Goal: Task Accomplishment & Management: Use online tool/utility

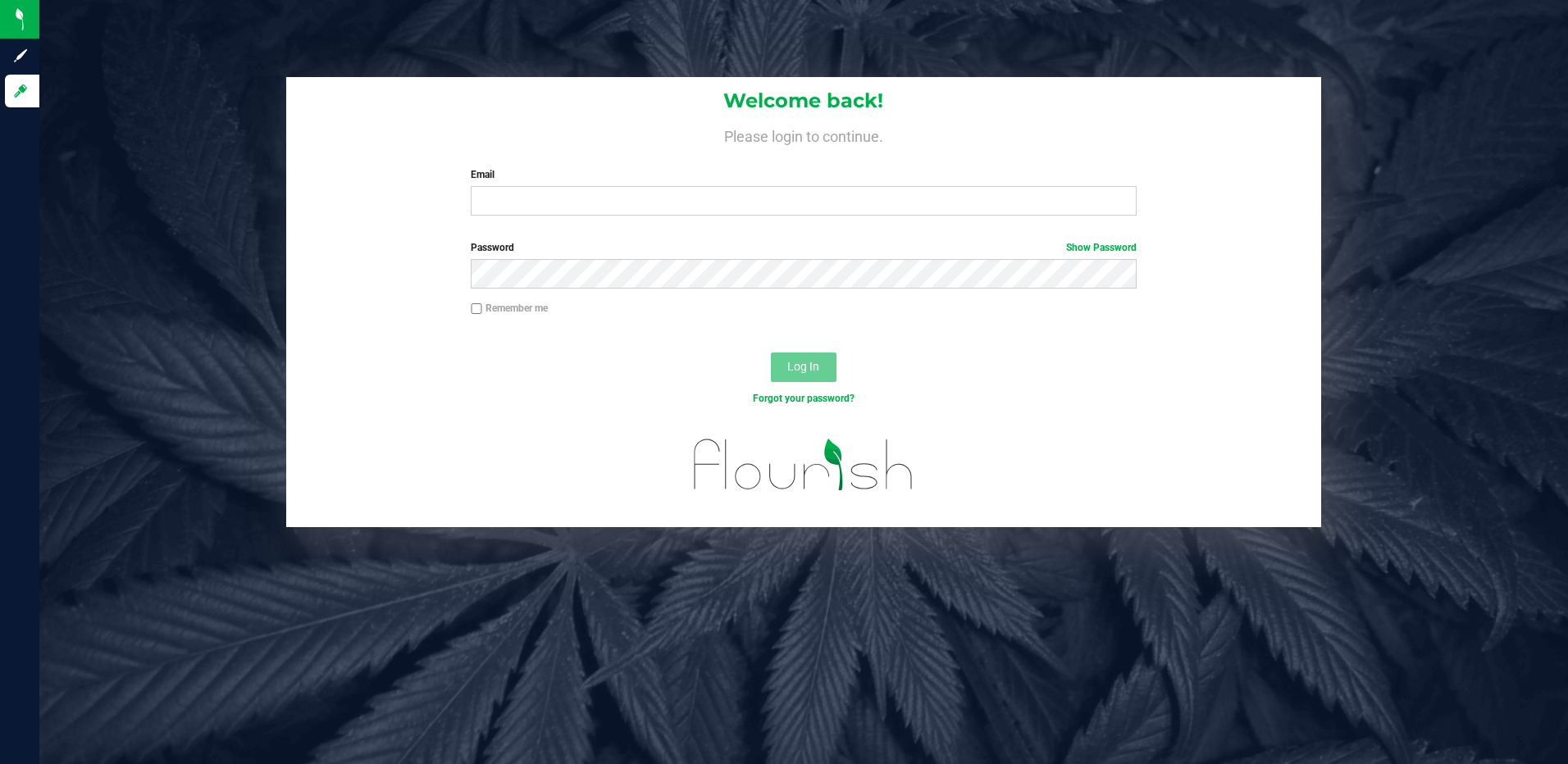
click at [507, 184] on div "Email Required Please format your email correctly." at bounding box center [803, 191] width 691 height 48
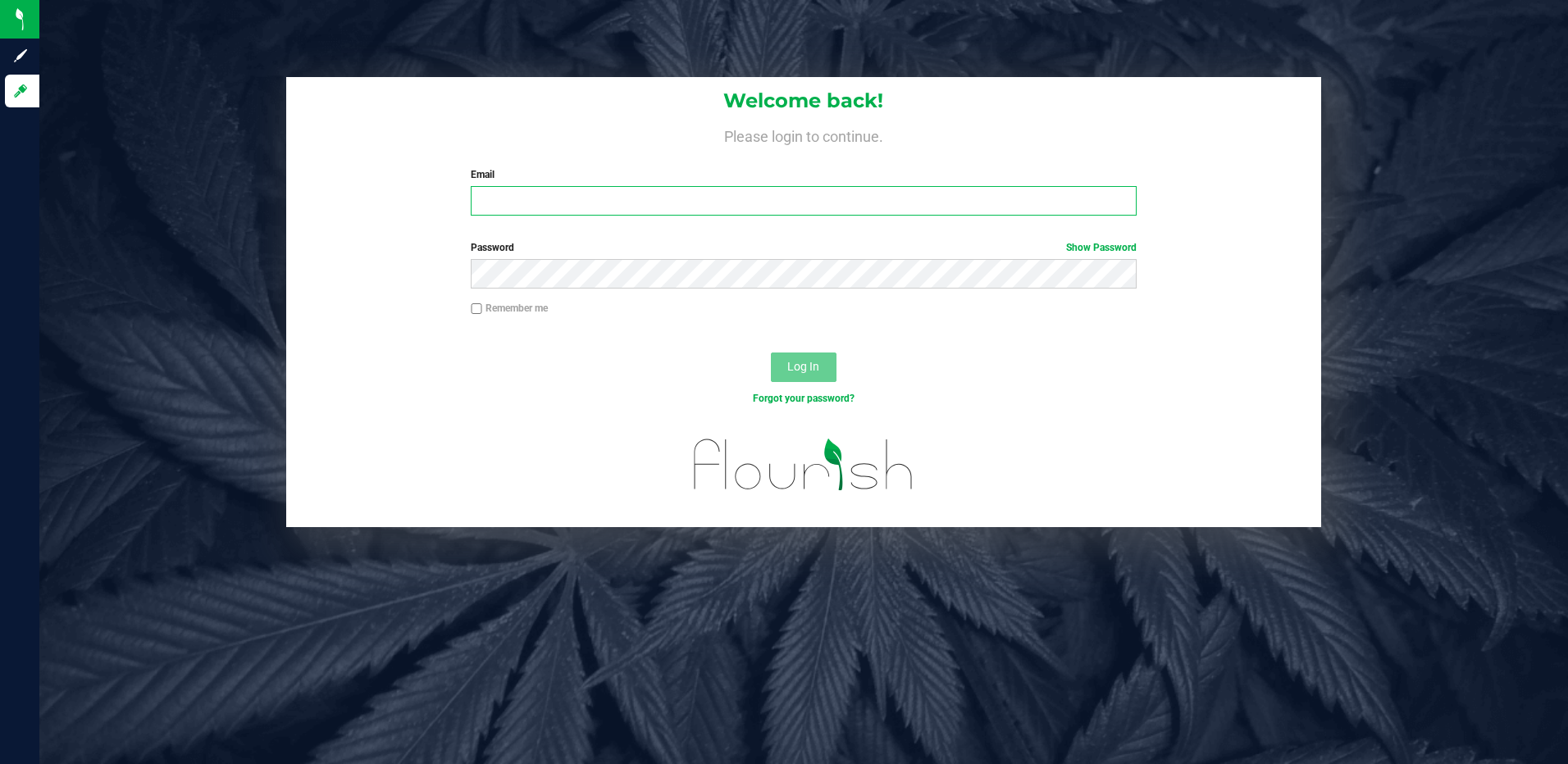
click at [522, 204] on input "Email" at bounding box center [804, 200] width 666 height 30
type input "[EMAIL_ADDRESS][DOMAIN_NAME]"
click at [771, 352] on button "Log In" at bounding box center [804, 367] width 66 height 30
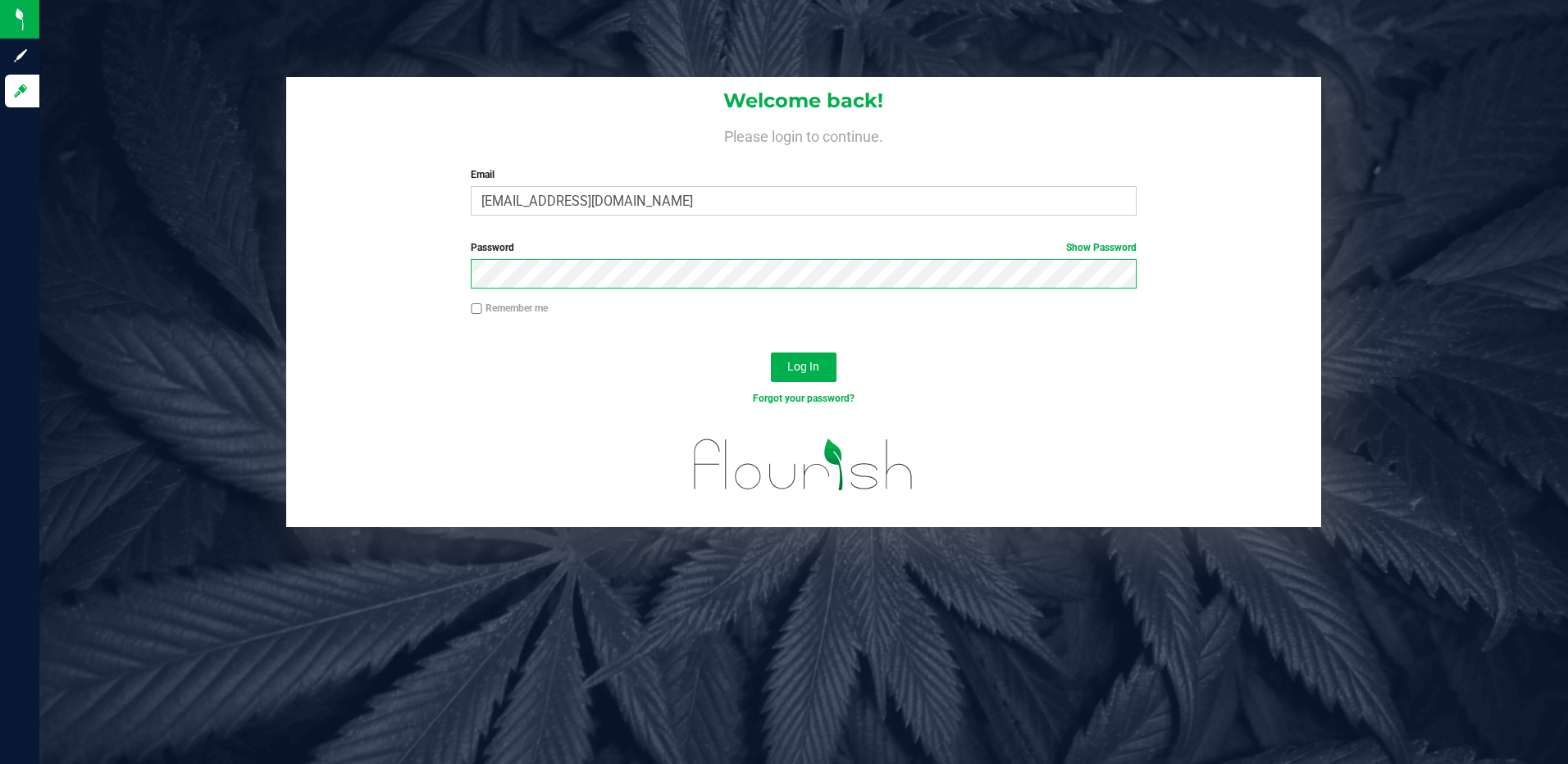
click at [771, 352] on button "Log In" at bounding box center [804, 367] width 66 height 30
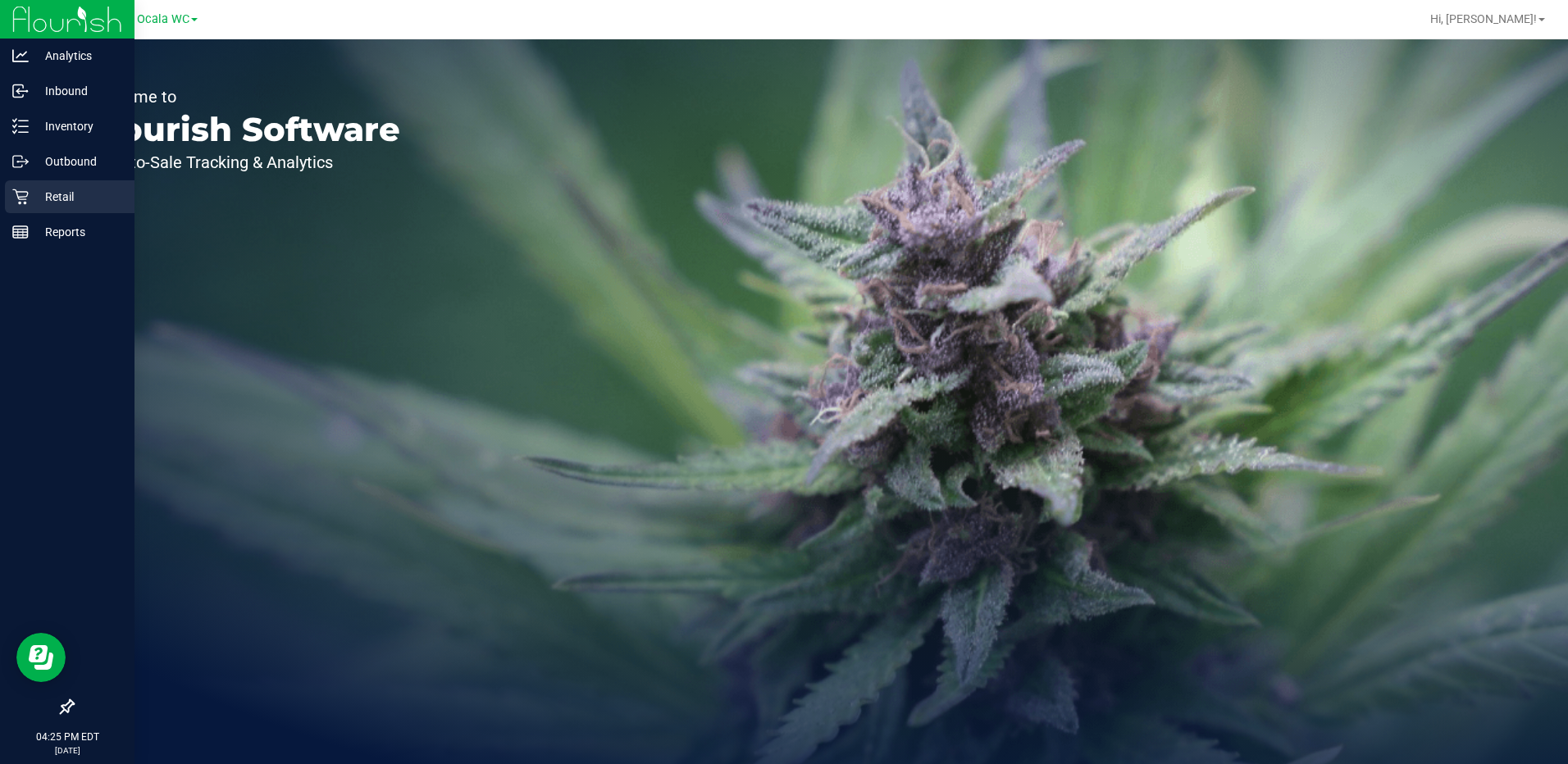
click at [39, 206] on div "Retail" at bounding box center [69, 196] width 129 height 33
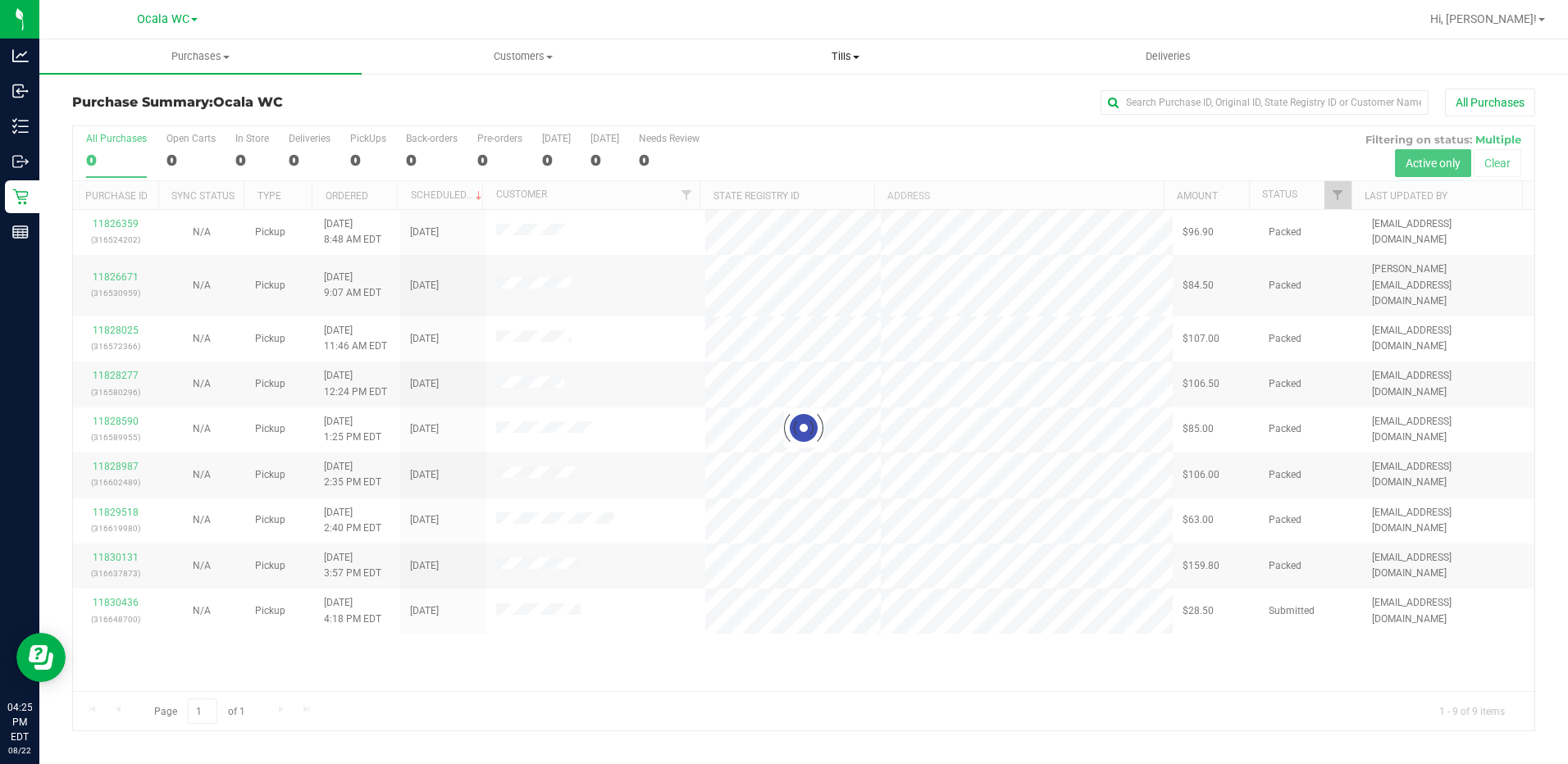
click at [845, 52] on span "Tills" at bounding box center [845, 56] width 320 height 14
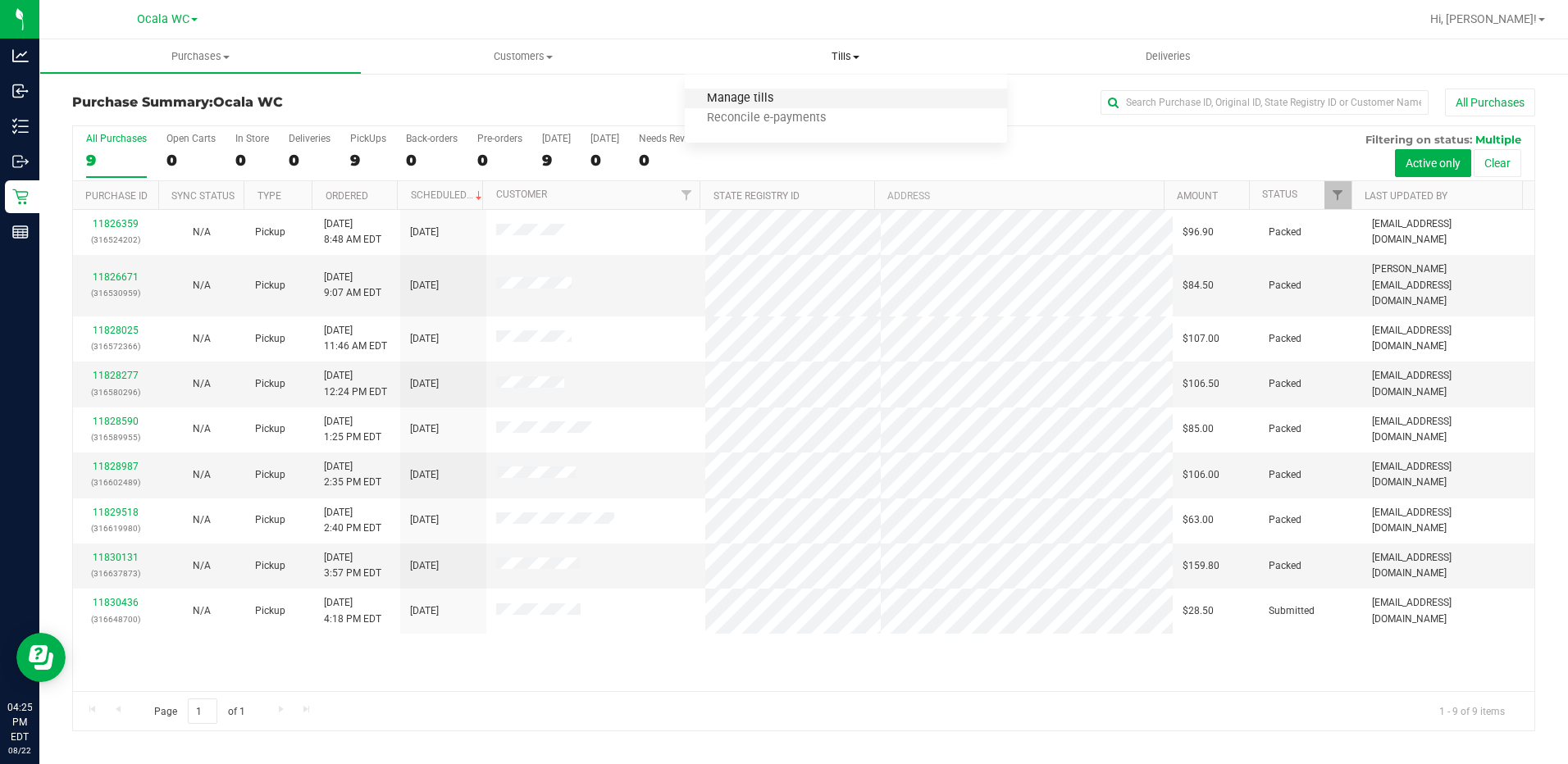
click at [784, 96] on span "Manage tills" at bounding box center [740, 99] width 111 height 14
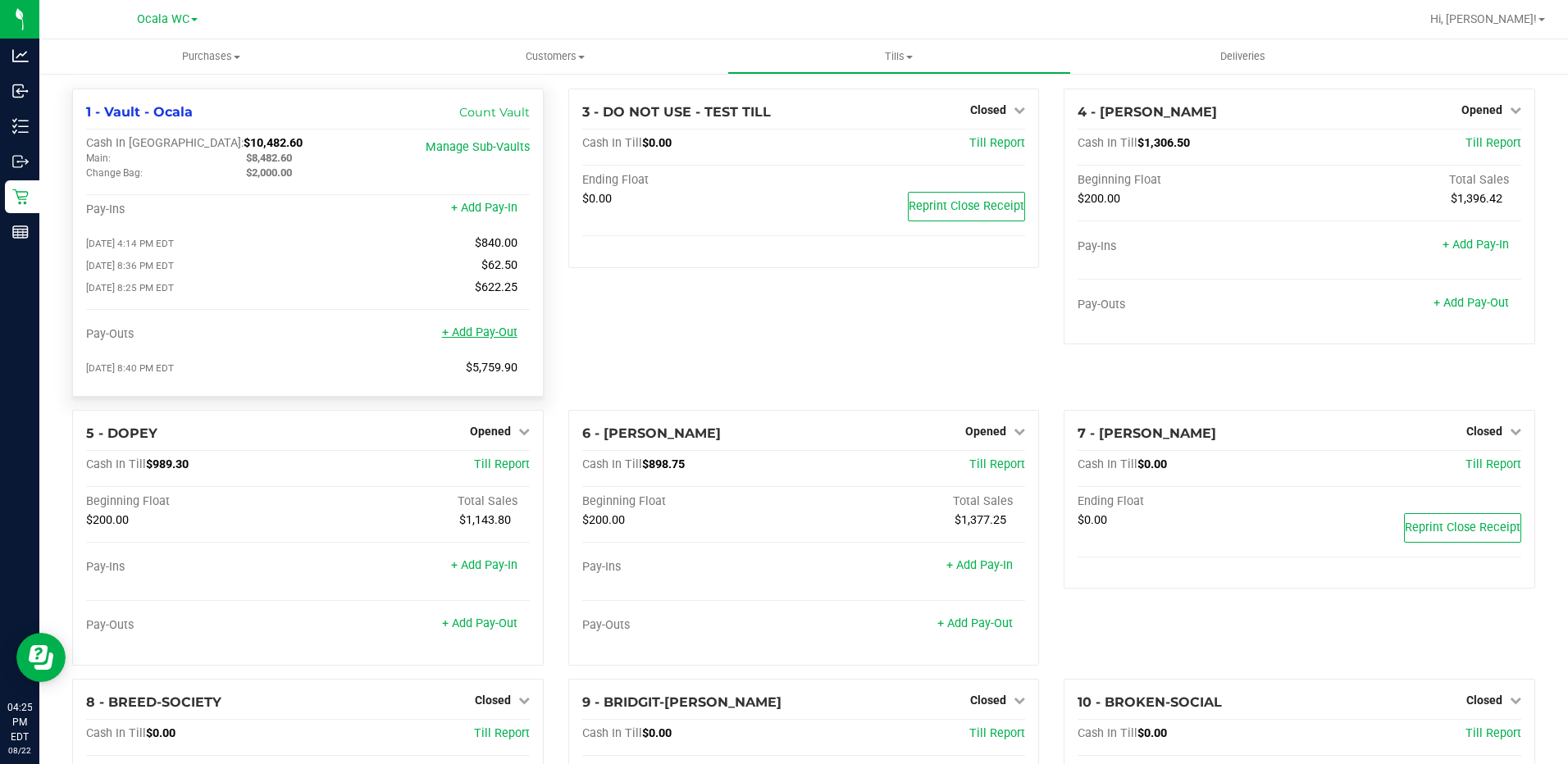
click at [489, 333] on link "+ Add Pay-Out" at bounding box center [479, 332] width 75 height 14
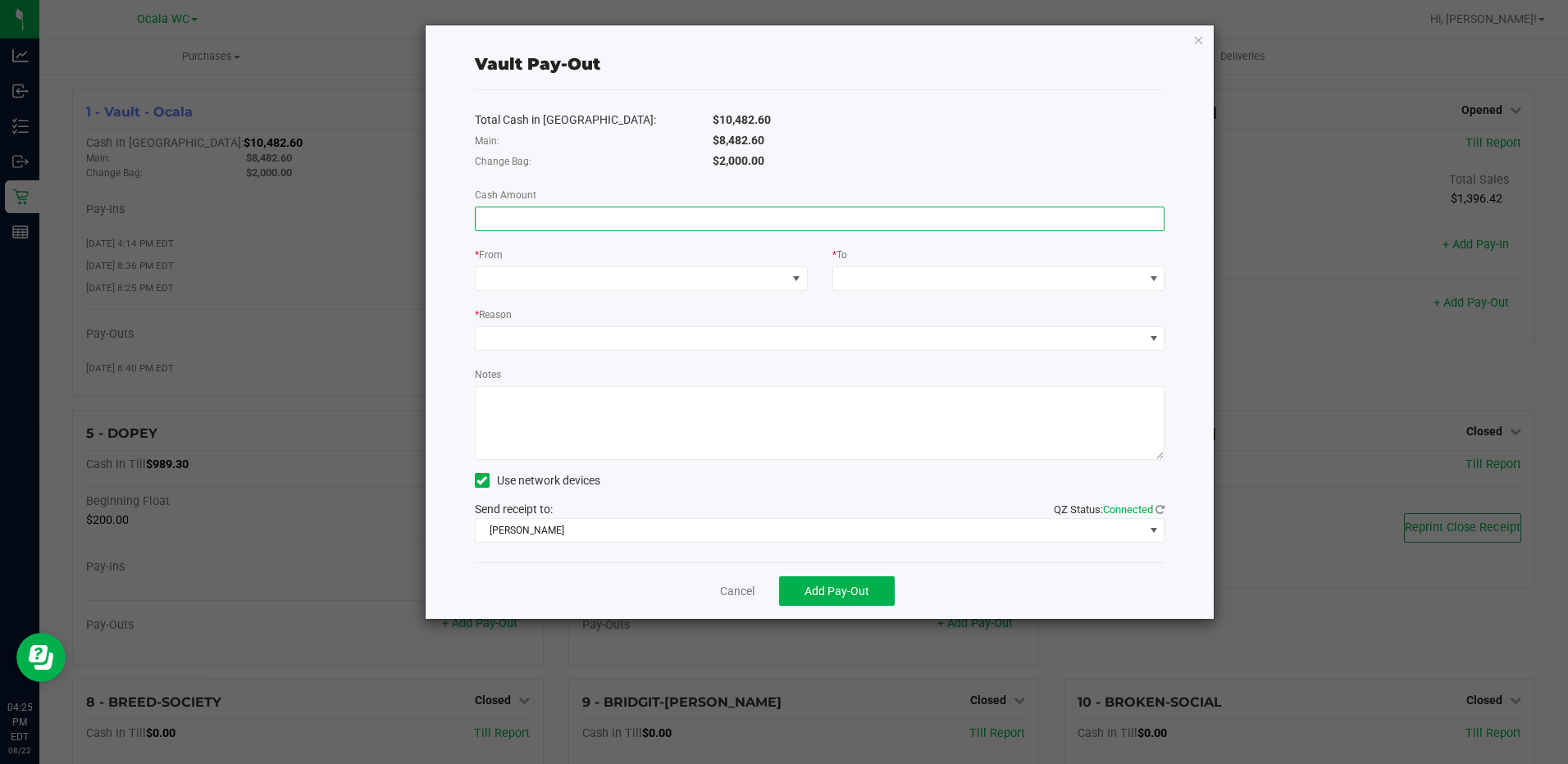
click at [538, 220] on input at bounding box center [820, 218] width 689 height 23
type input "$7,642.60"
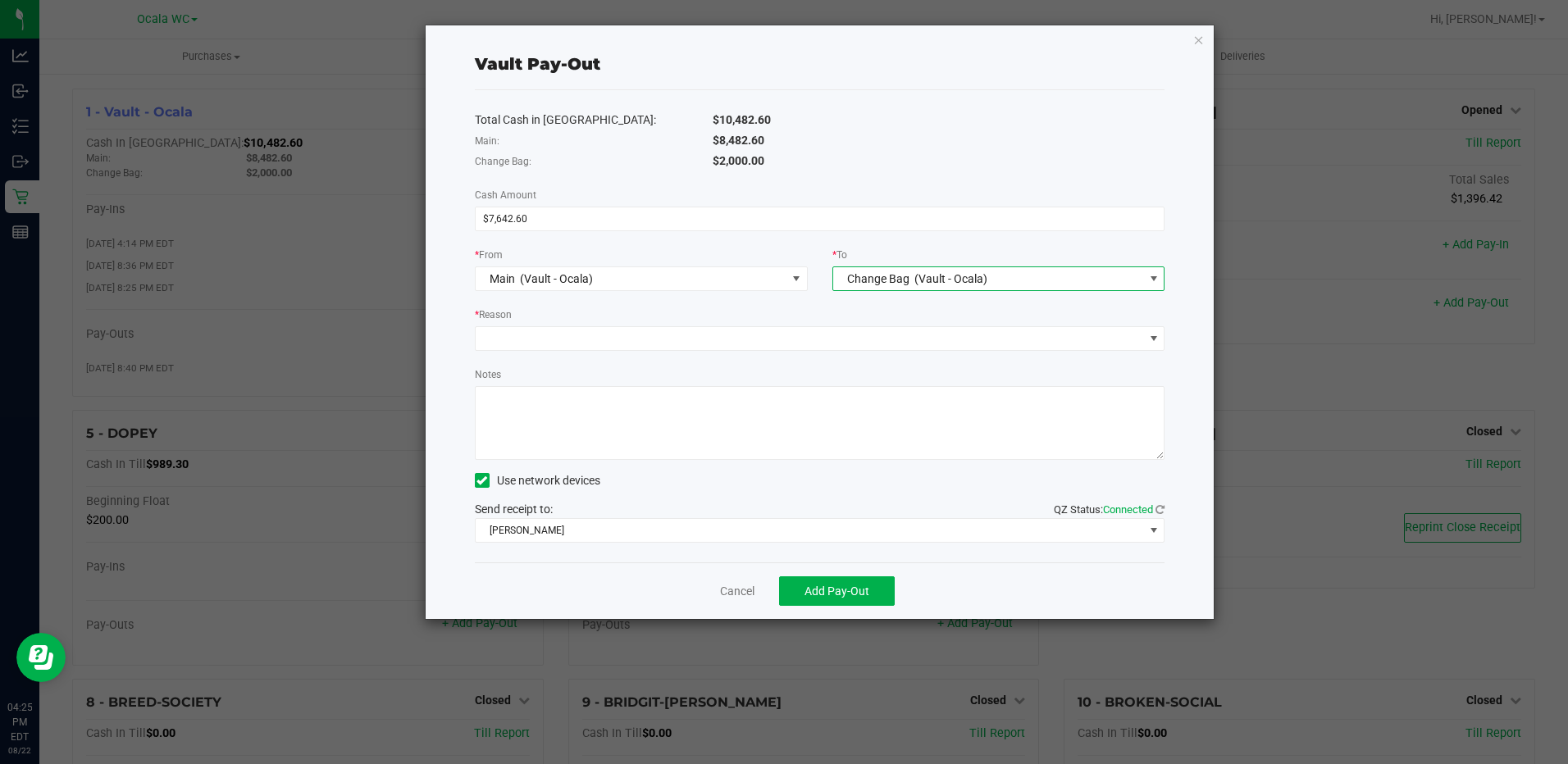
click at [919, 273] on span "(Vault - Ocala)" at bounding box center [951, 279] width 73 height 14
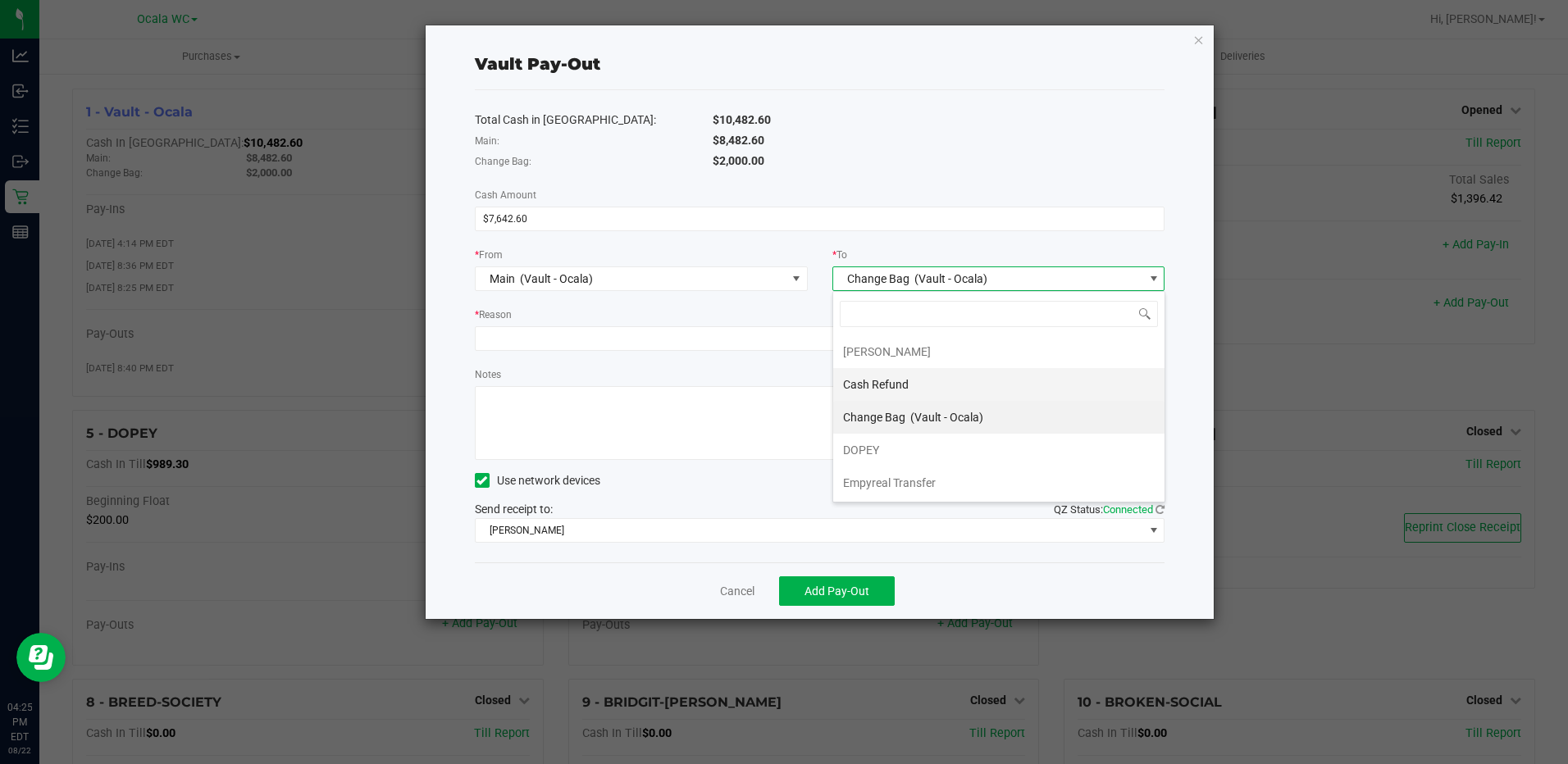
scroll to position [25, 333]
click at [884, 493] on div "Empyreal Transfer" at bounding box center [890, 483] width 96 height 30
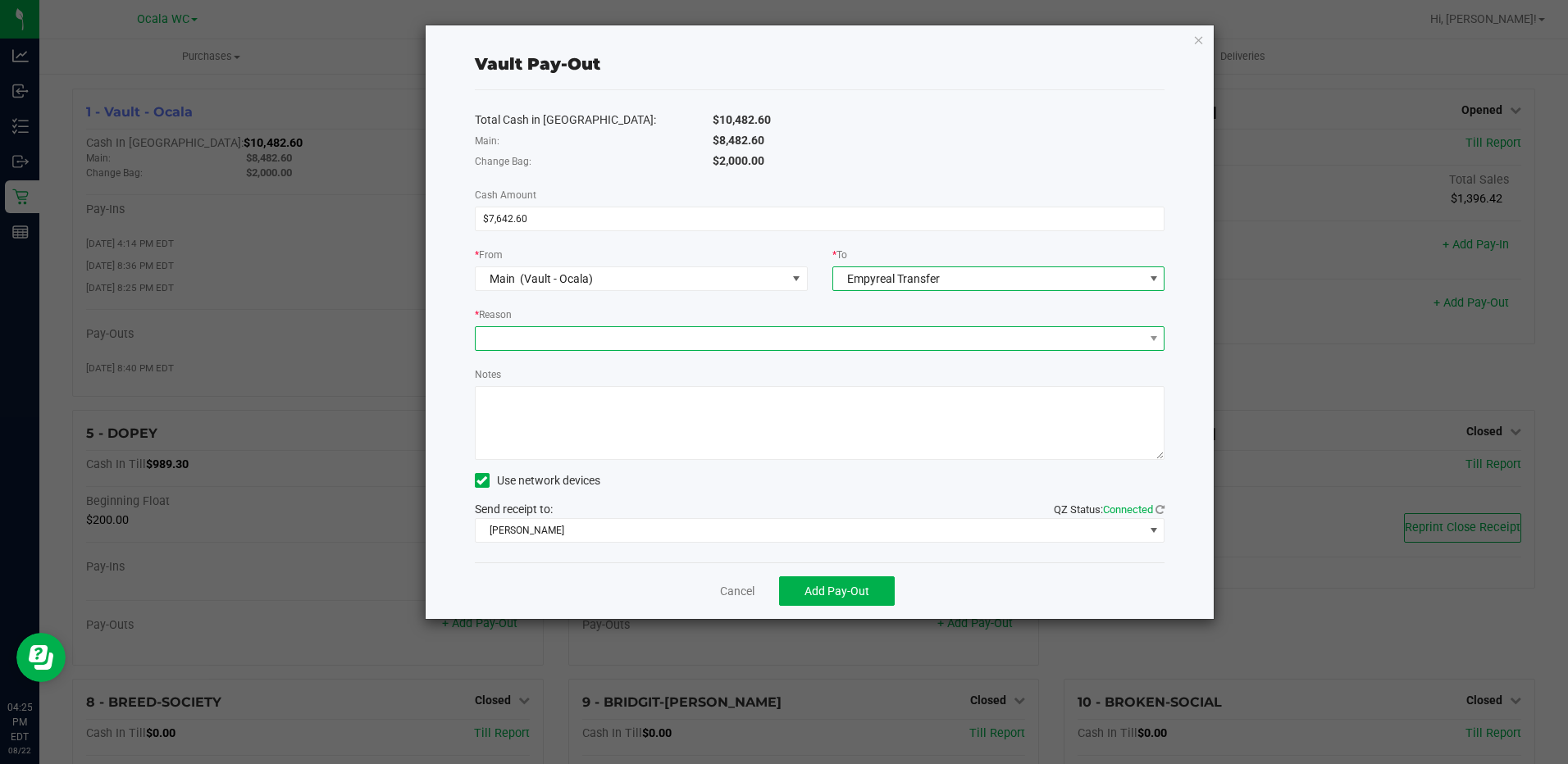
click at [589, 344] on span at bounding box center [810, 338] width 669 height 23
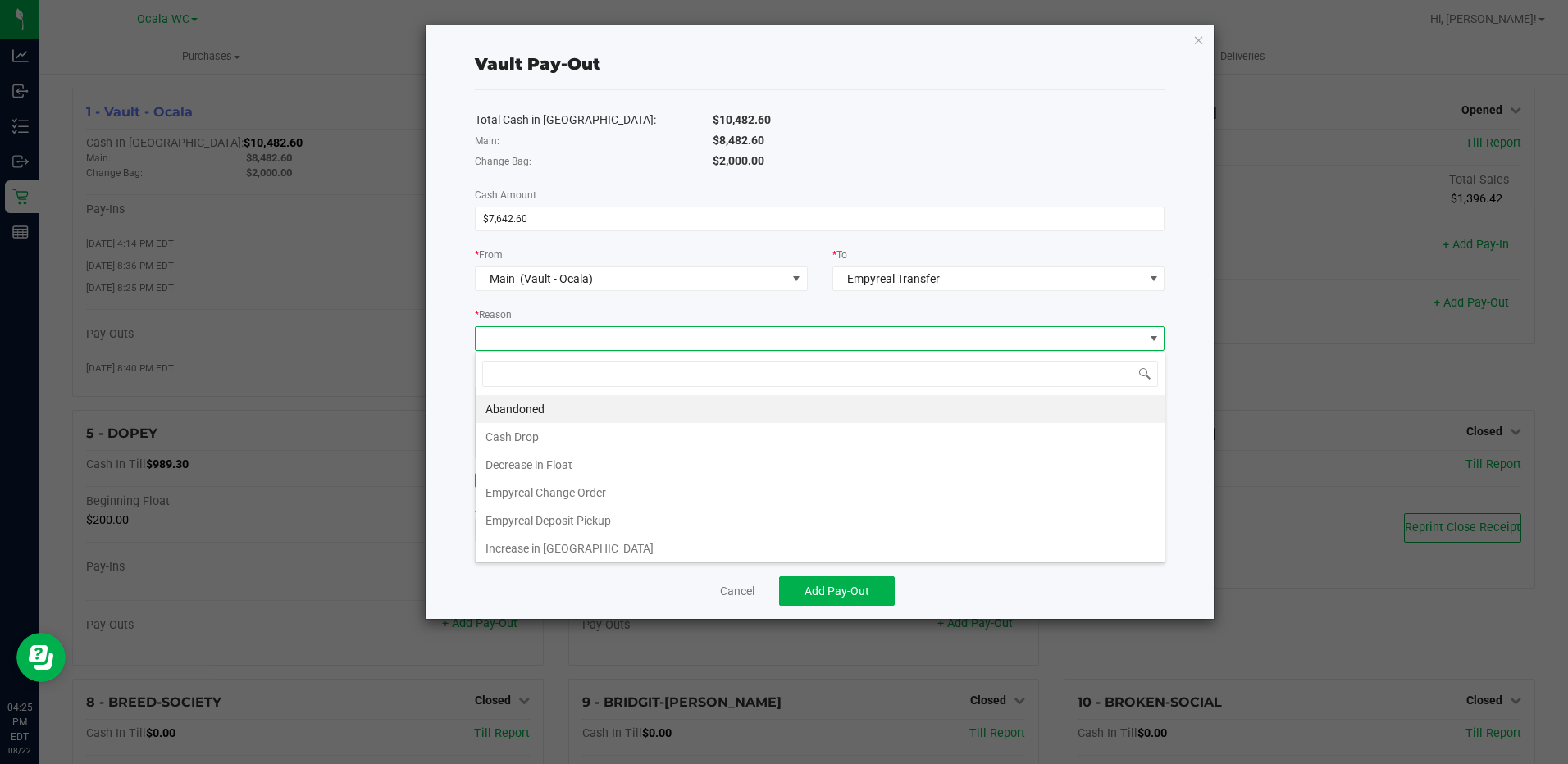
scroll to position [25, 690]
click at [583, 521] on li "Empyreal Deposit Pickup" at bounding box center [820, 520] width 689 height 28
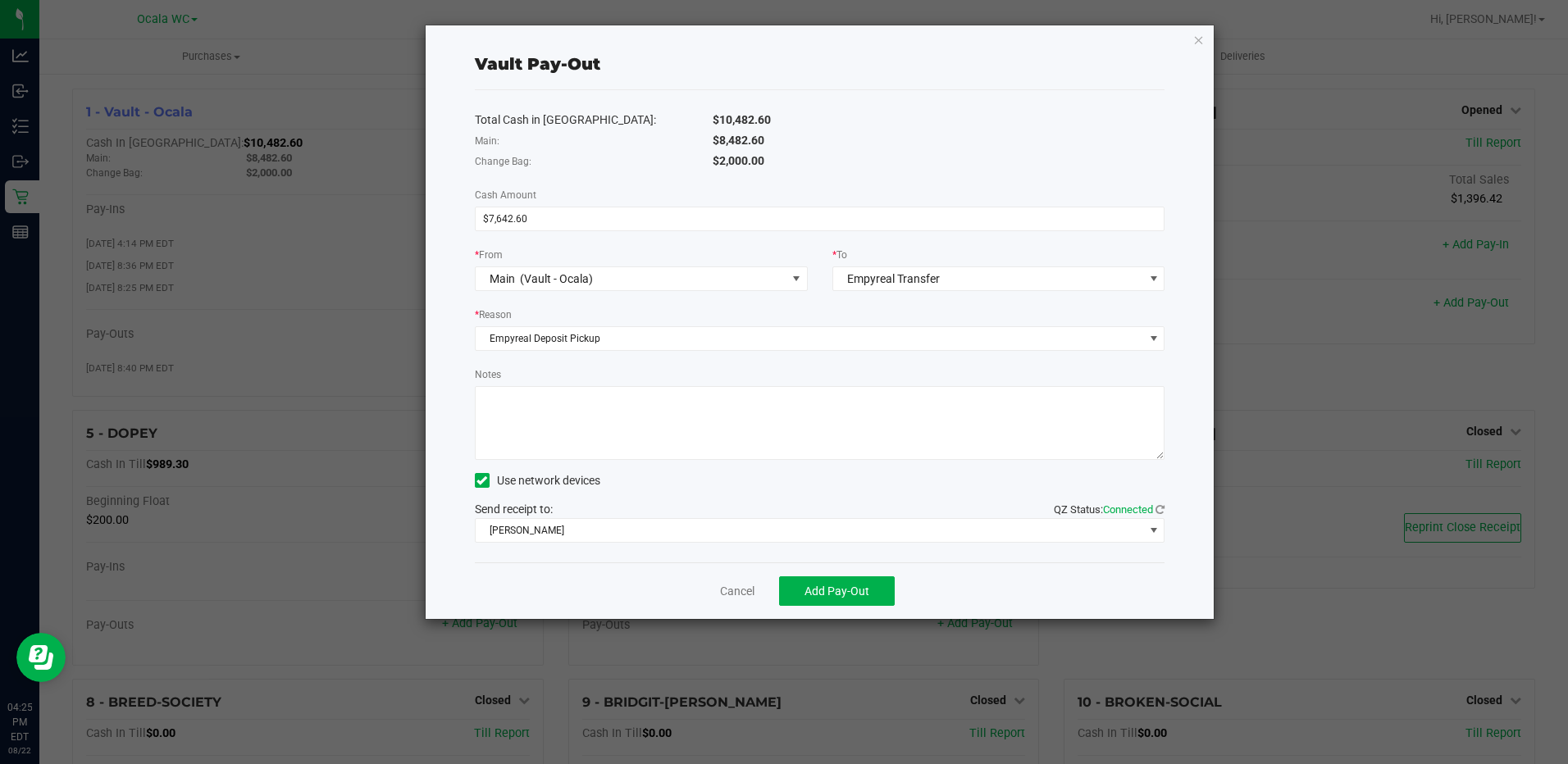
click at [570, 400] on textarea "Notes" at bounding box center [820, 423] width 691 height 74
type textarea "e"
type textarea "EMP PICK UP--$7642.60 [DATE] #5157--$4,918.15 #5156--$2,724.45"
click at [611, 536] on span "[PERSON_NAME]" at bounding box center [810, 530] width 669 height 23
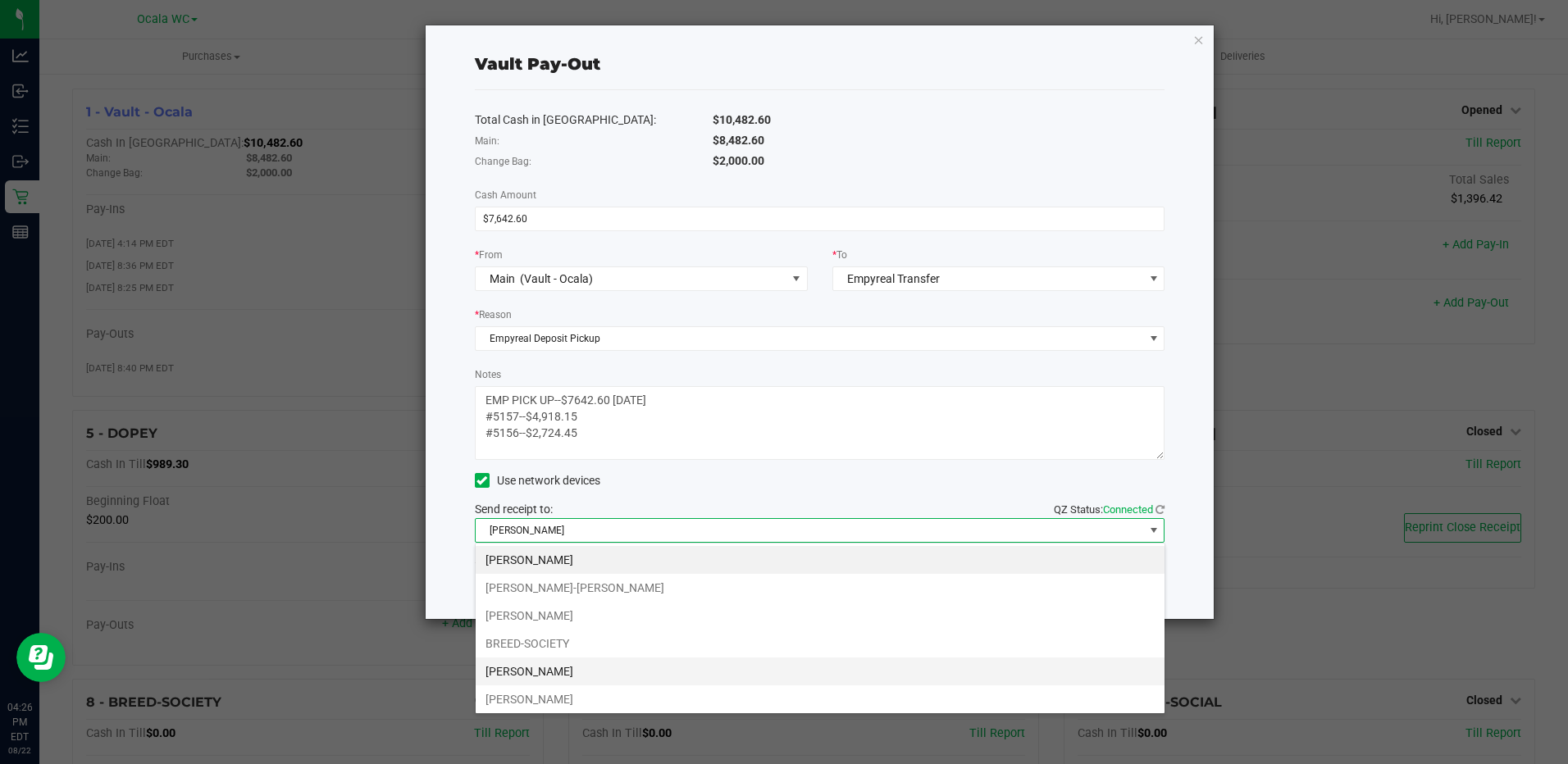
click at [547, 671] on li "[PERSON_NAME]" at bounding box center [820, 671] width 689 height 28
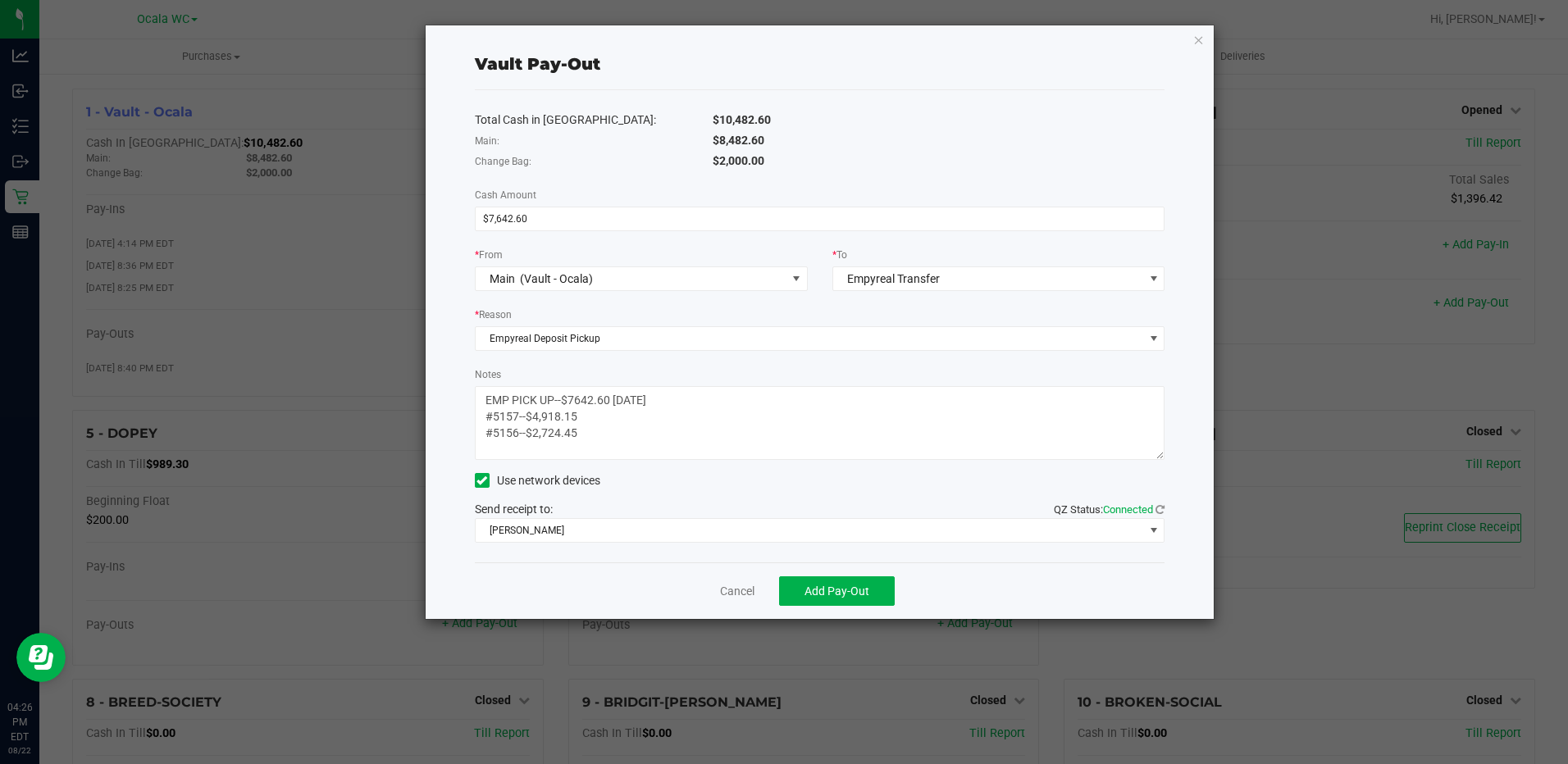
click at [848, 359] on div "Total Cash in Vault: $10,482.60 Main: $8,482.60 Change Bag: $2,000.00 Cash Amou…" at bounding box center [820, 326] width 691 height 472
click at [822, 587] on span "Add Pay-Out" at bounding box center [837, 592] width 65 height 14
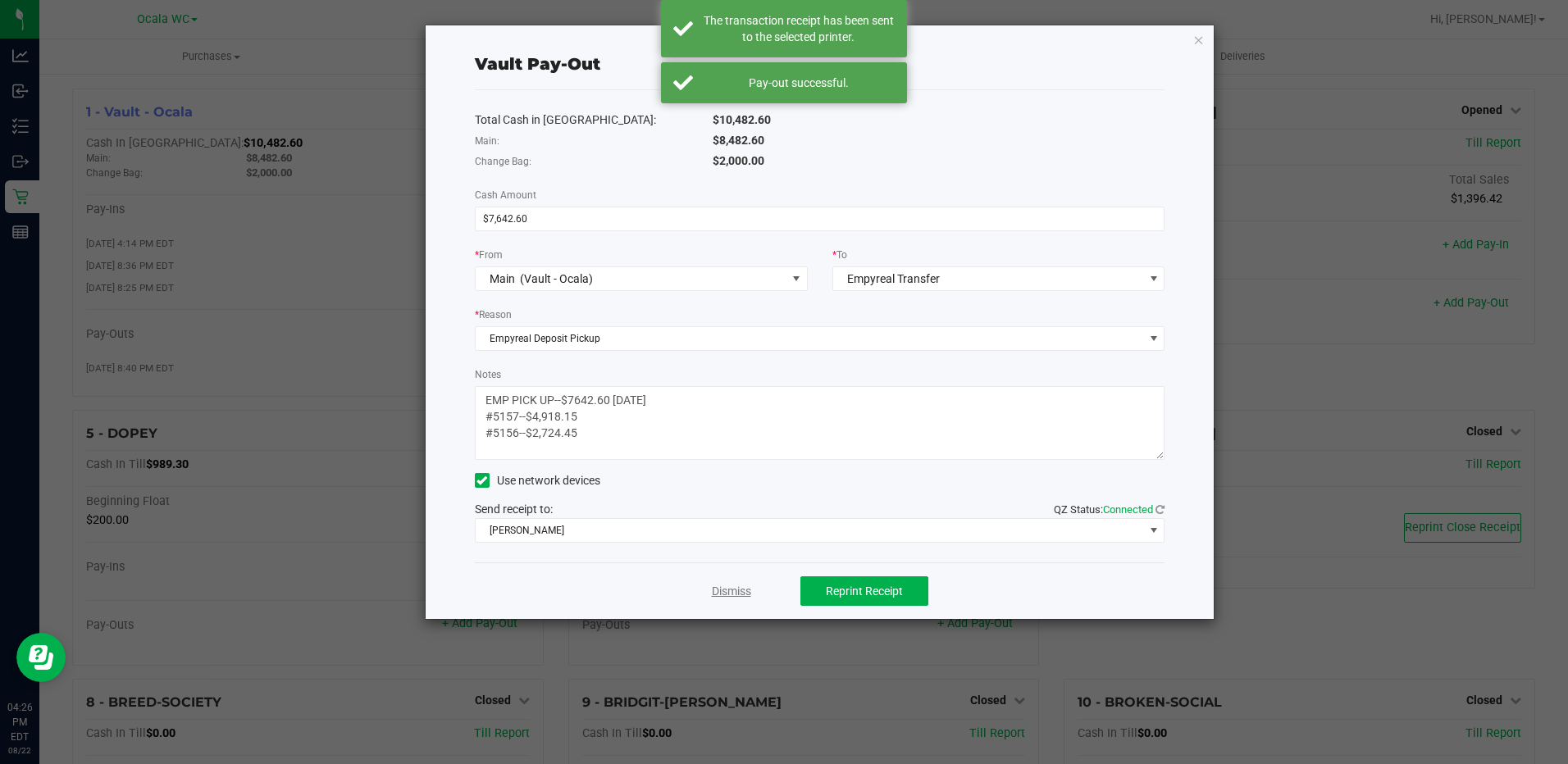
click at [737, 587] on link "Dismiss" at bounding box center [731, 592] width 40 height 17
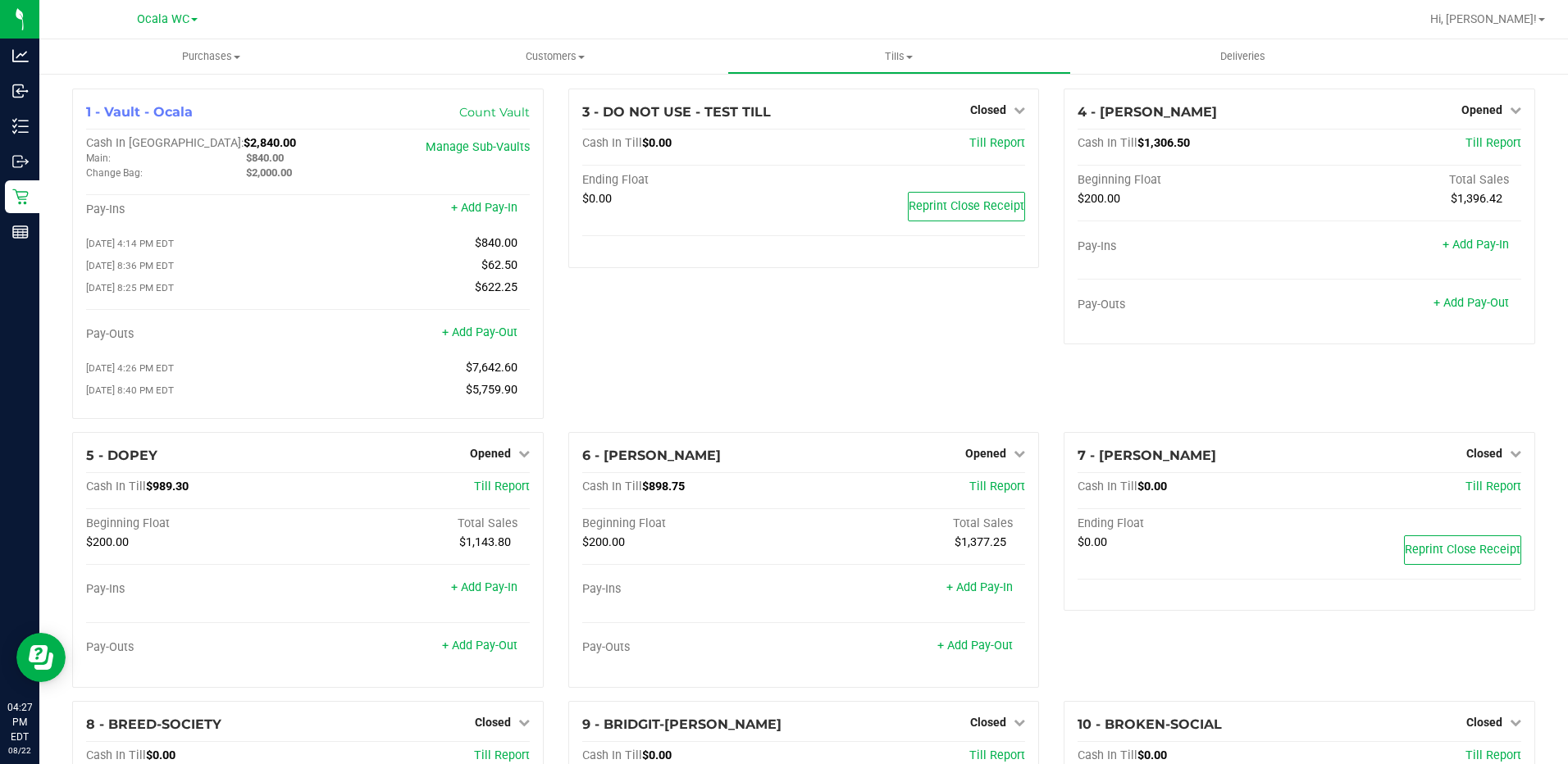
click at [713, 354] on div "3 - DO NOT USE - TEST TILL Closed Open Till Cash In Till $0.00 Till Report Endi…" at bounding box center [804, 260] width 496 height 343
